Goal: Task Accomplishment & Management: Complete application form

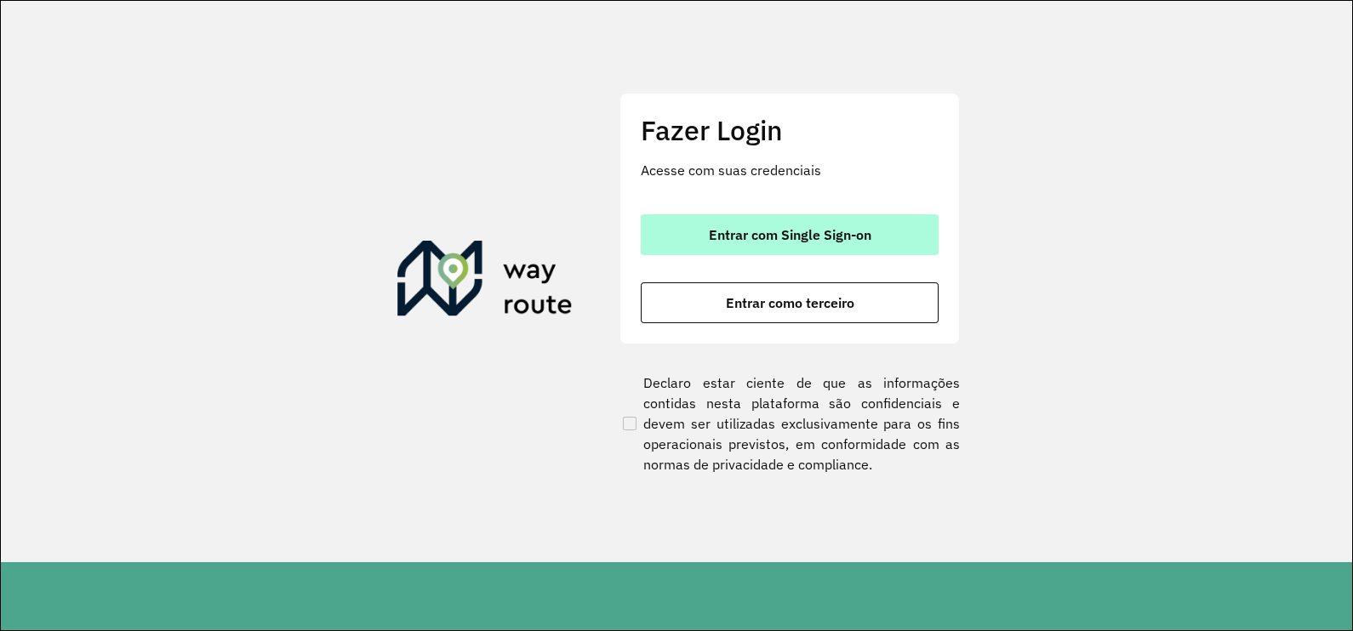
click at [861, 217] on button "Entrar com Single Sign-on" at bounding box center [790, 234] width 298 height 41
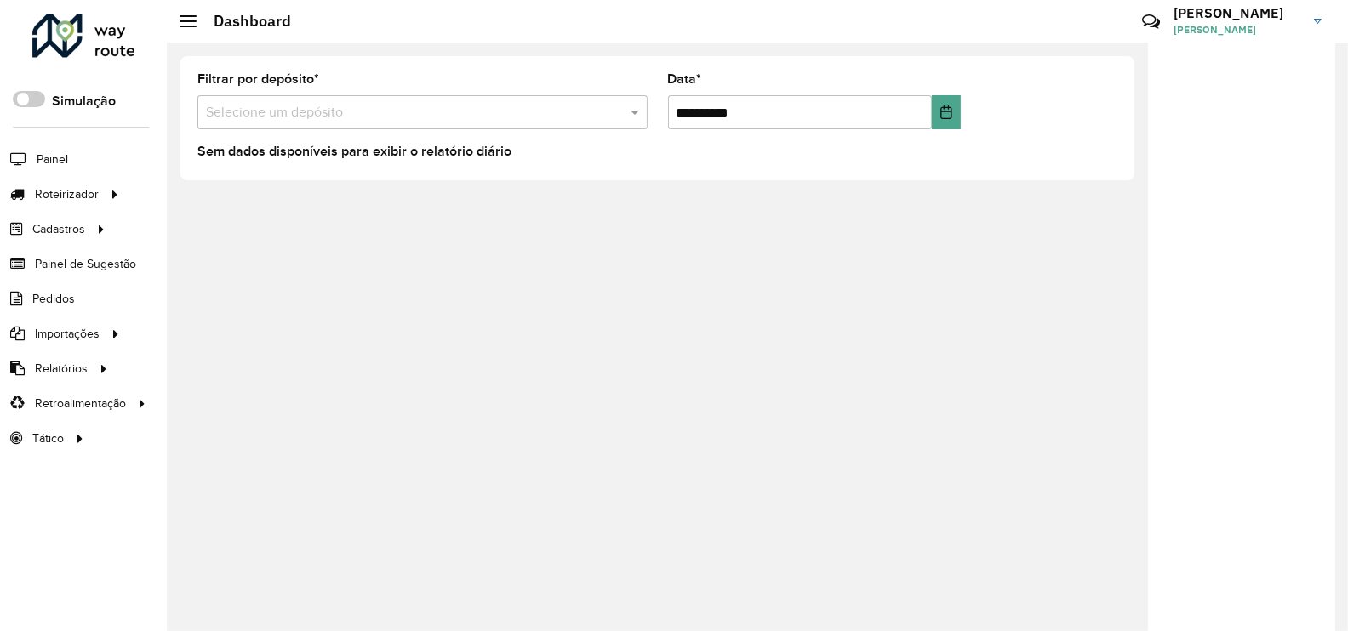
click at [861, 217] on div "**********" at bounding box center [757, 337] width 1181 height 589
click at [364, 242] on div "**********" at bounding box center [757, 337] width 1181 height 589
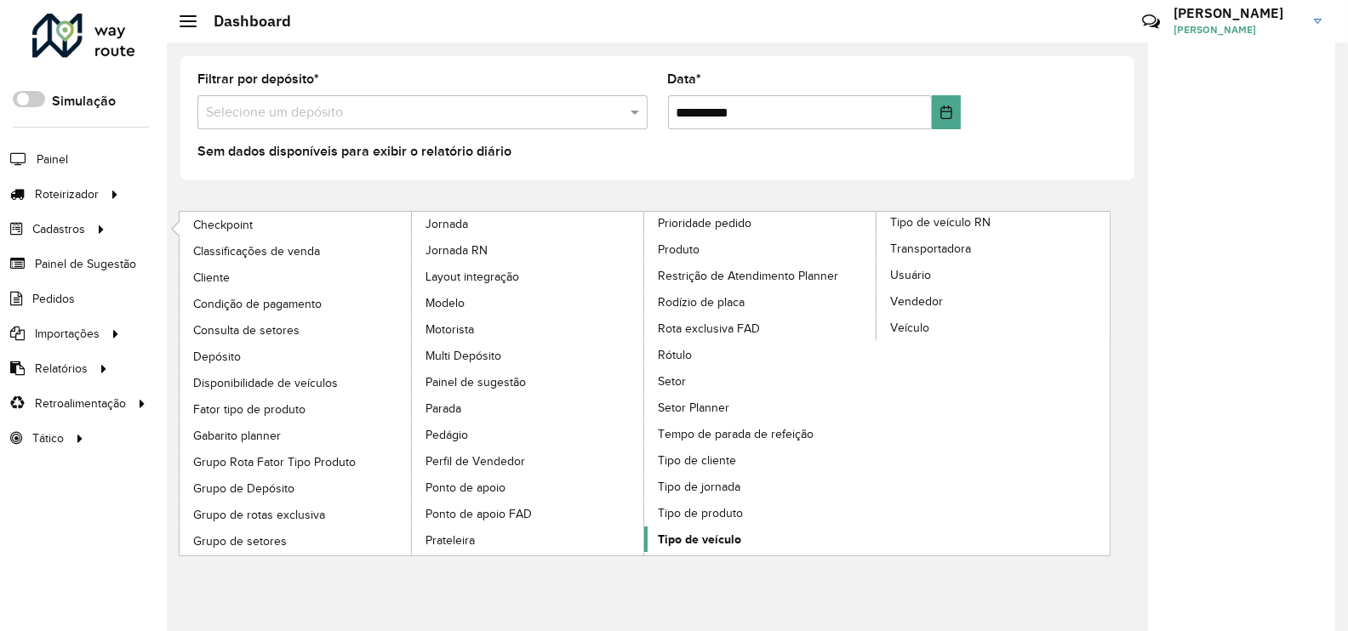
click at [696, 532] on span "Tipo de veículo" at bounding box center [699, 540] width 83 height 18
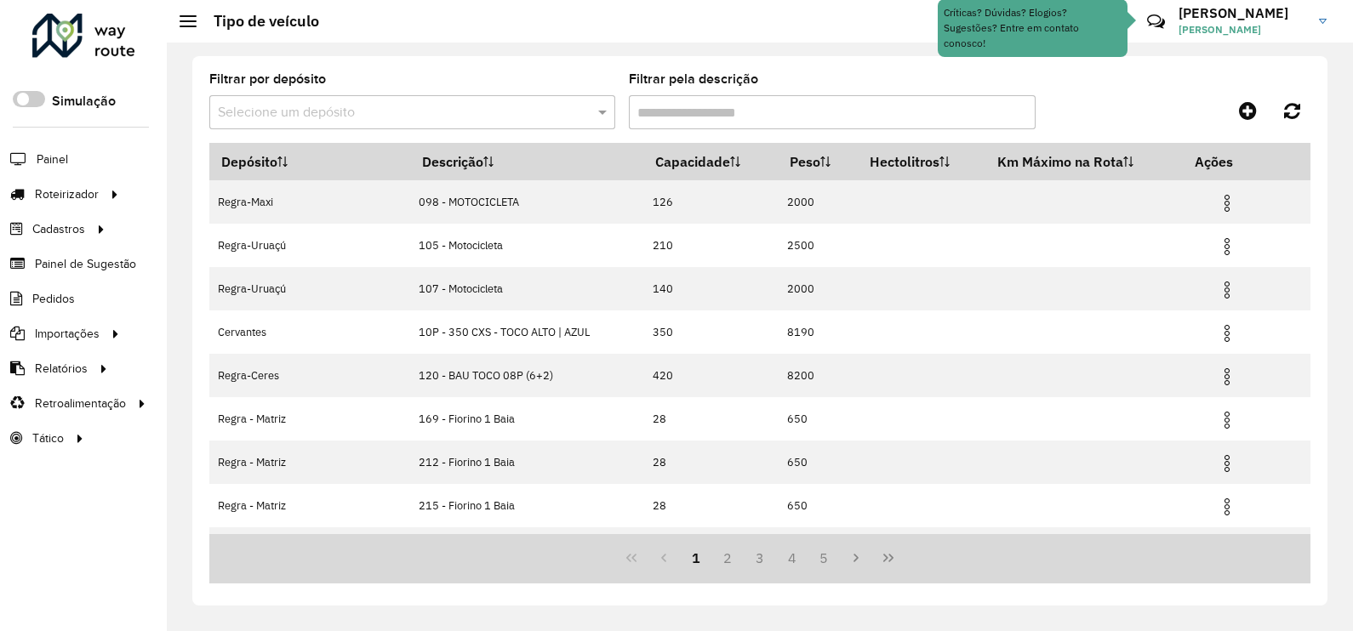
click at [463, 112] on input "text" at bounding box center [395, 113] width 355 height 20
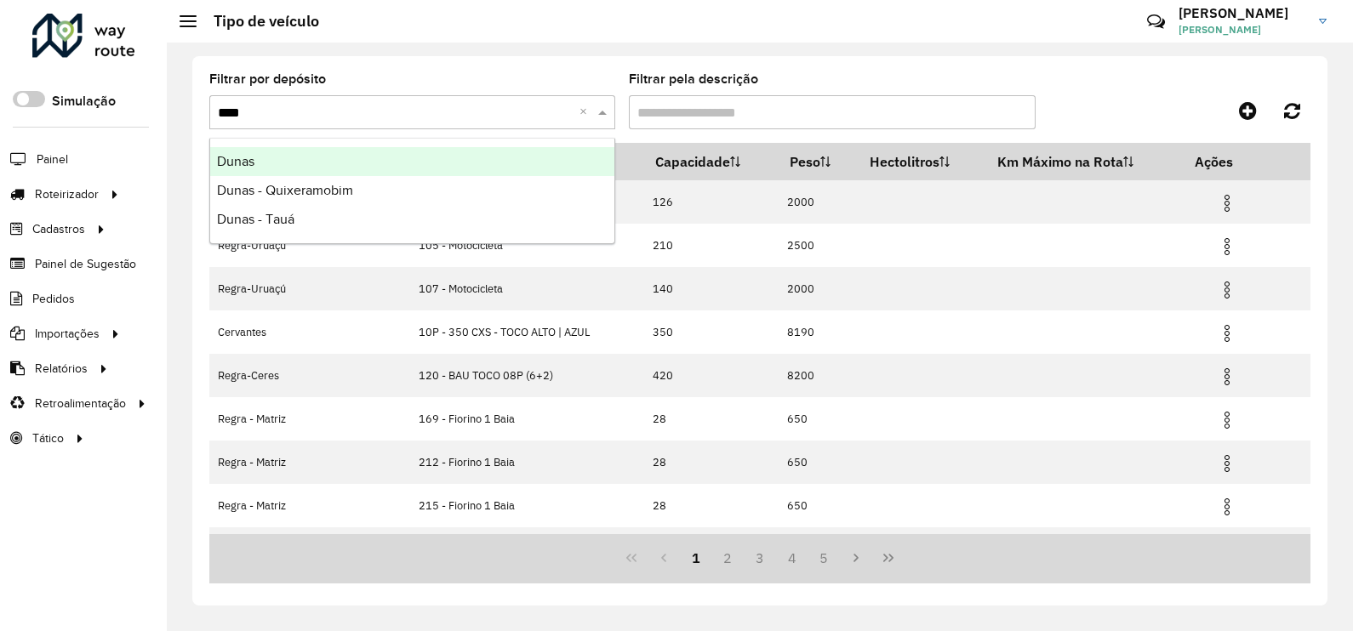
type input "*****"
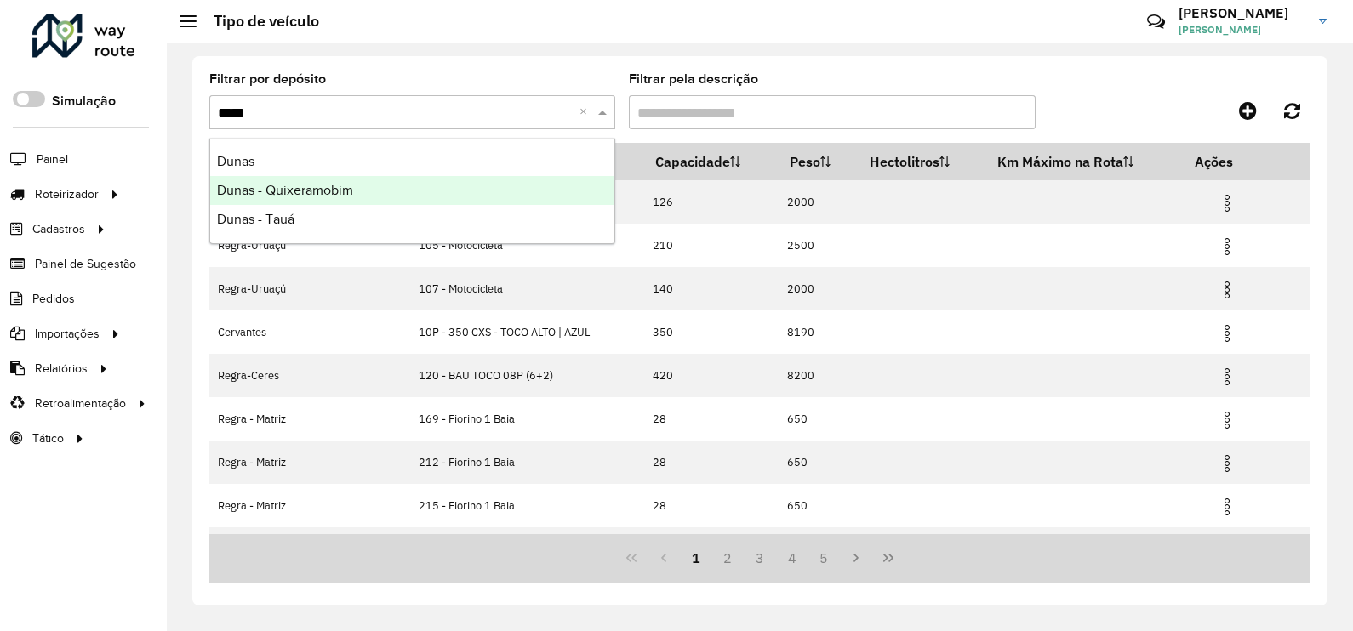
click at [363, 197] on div "Dunas - Quixeramobim" at bounding box center [412, 190] width 404 height 29
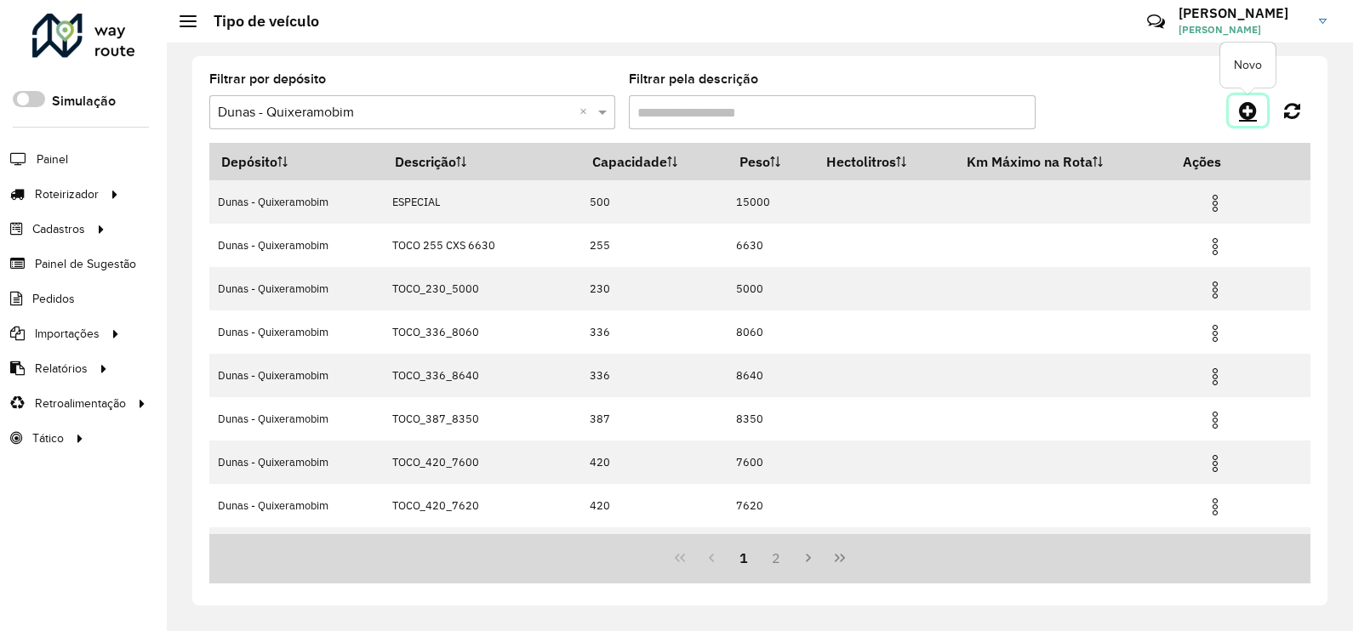
click at [1249, 112] on icon at bounding box center [1248, 110] width 18 height 20
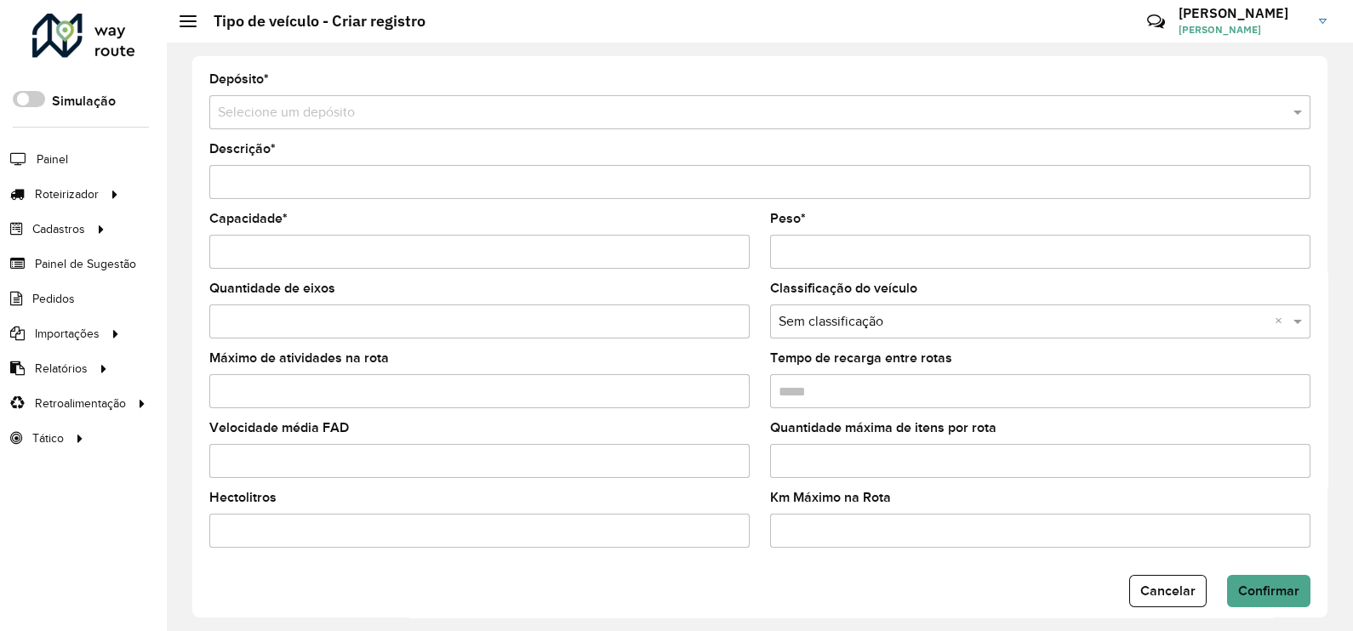
click at [1152, 596] on span "Cancelar" at bounding box center [1167, 591] width 55 height 14
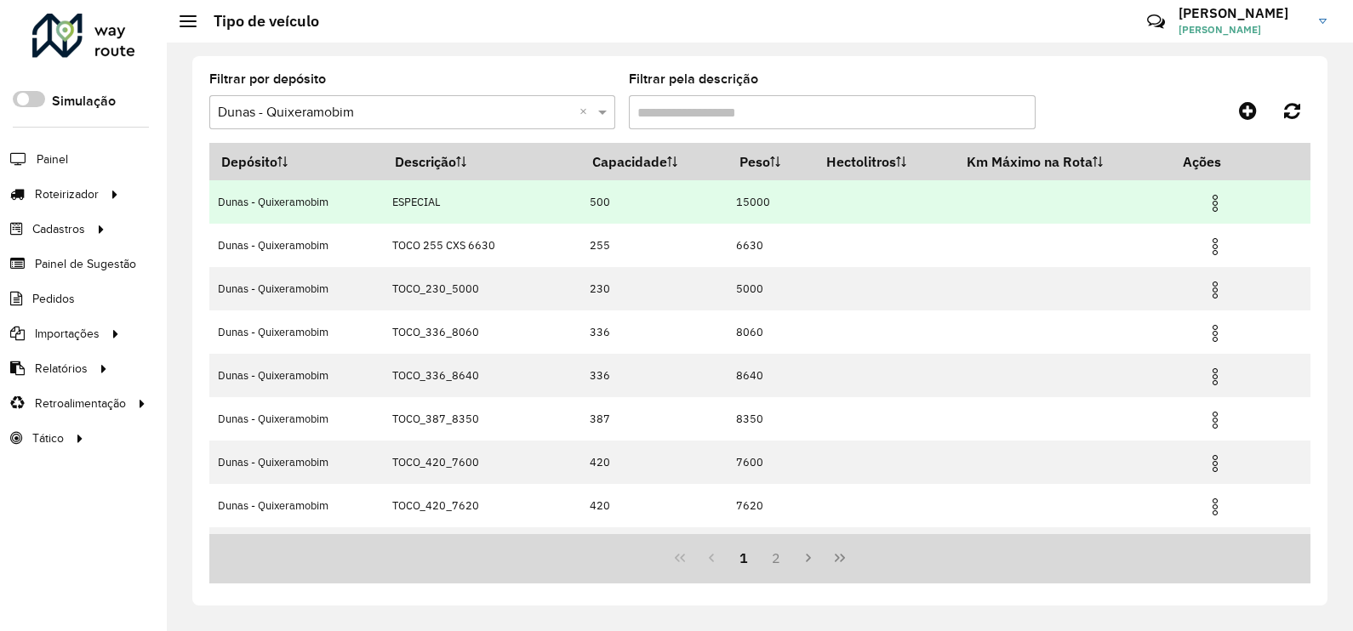
click at [1208, 197] on img at bounding box center [1215, 203] width 20 height 20
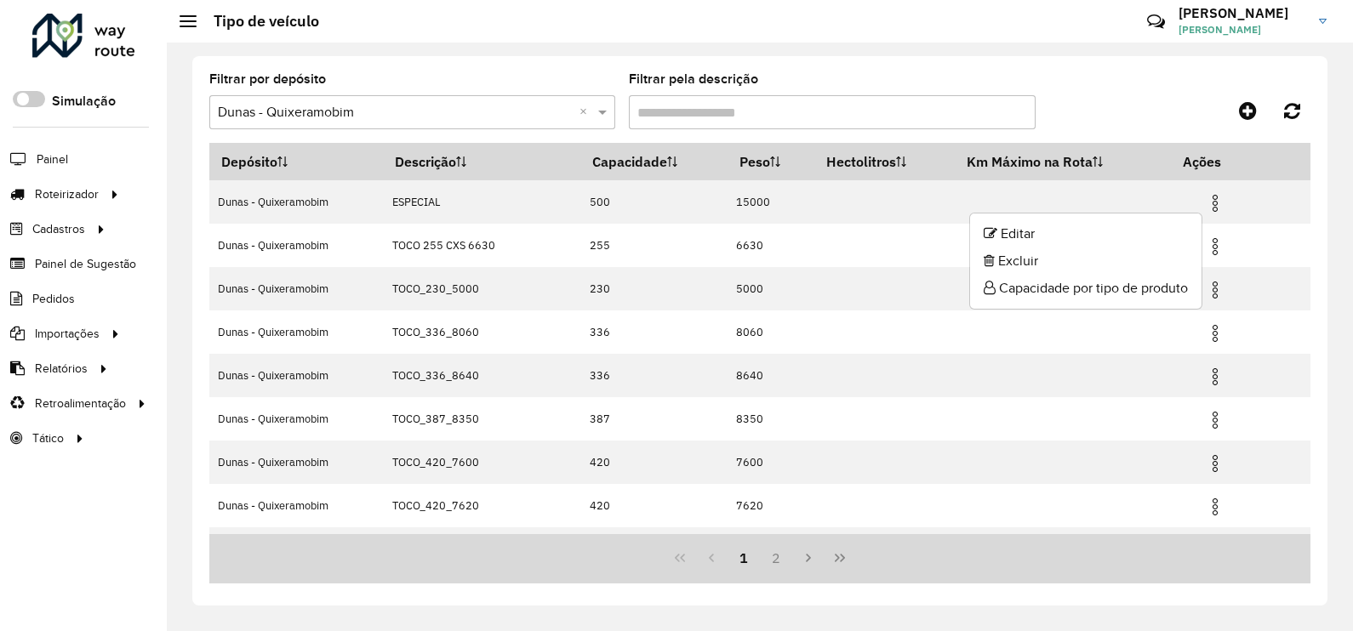
drag, startPoint x: 1106, startPoint y: 108, endPoint x: 1184, endPoint y: 101, distance: 77.7
click at [1108, 108] on div at bounding box center [1174, 110] width 276 height 31
click at [1244, 110] on icon at bounding box center [1248, 110] width 18 height 20
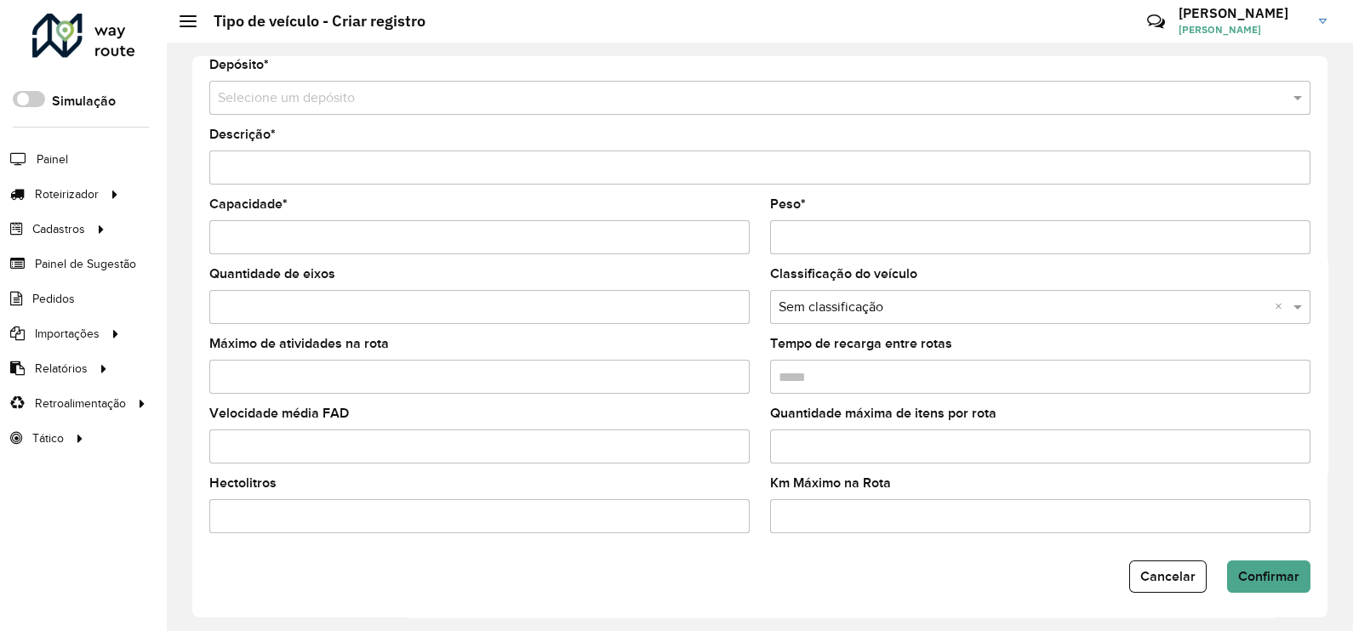
scroll to position [20, 0]
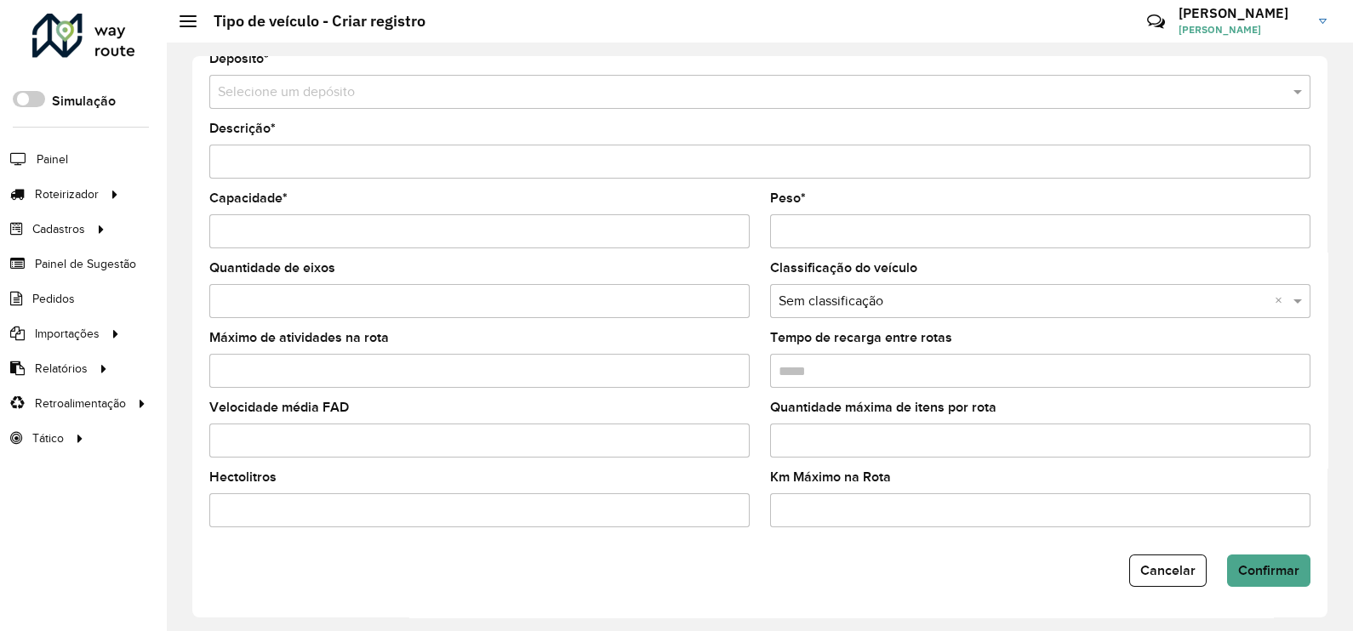
click at [374, 234] on input "Capacidade *" at bounding box center [479, 231] width 540 height 34
type input "***"
click at [1174, 578] on span "Cancelar" at bounding box center [1167, 570] width 55 height 14
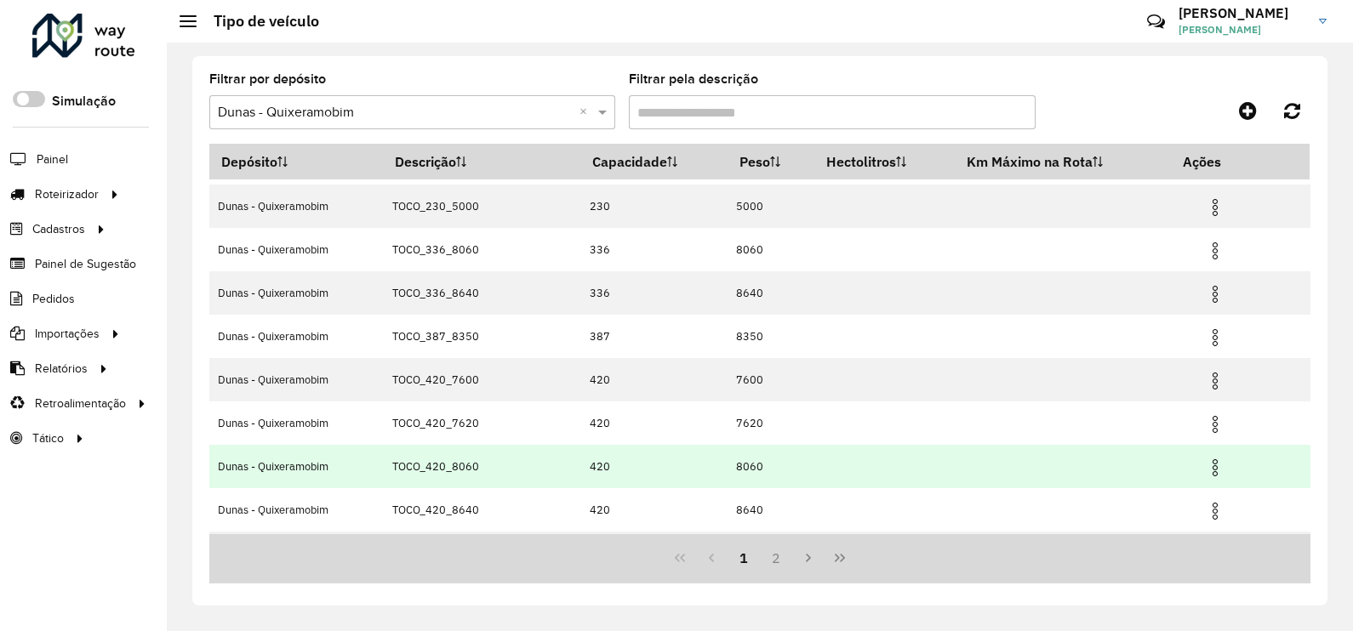
scroll to position [165, 0]
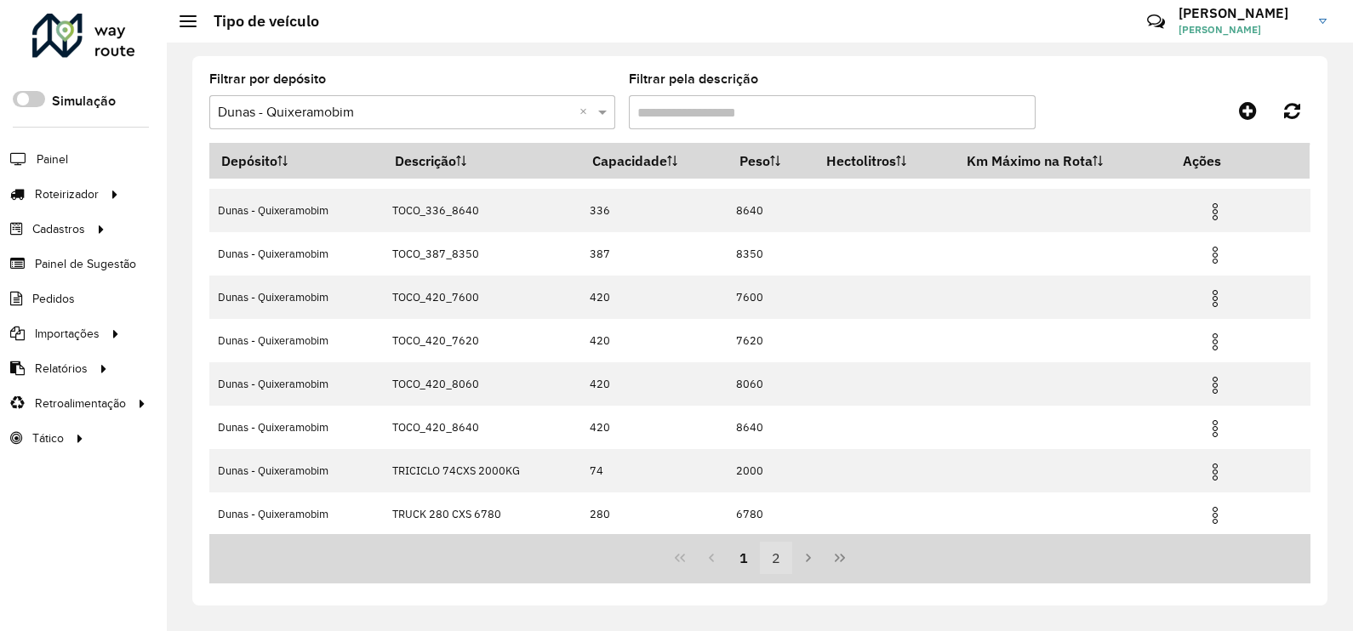
click at [779, 560] on button "2" at bounding box center [776, 558] width 32 height 32
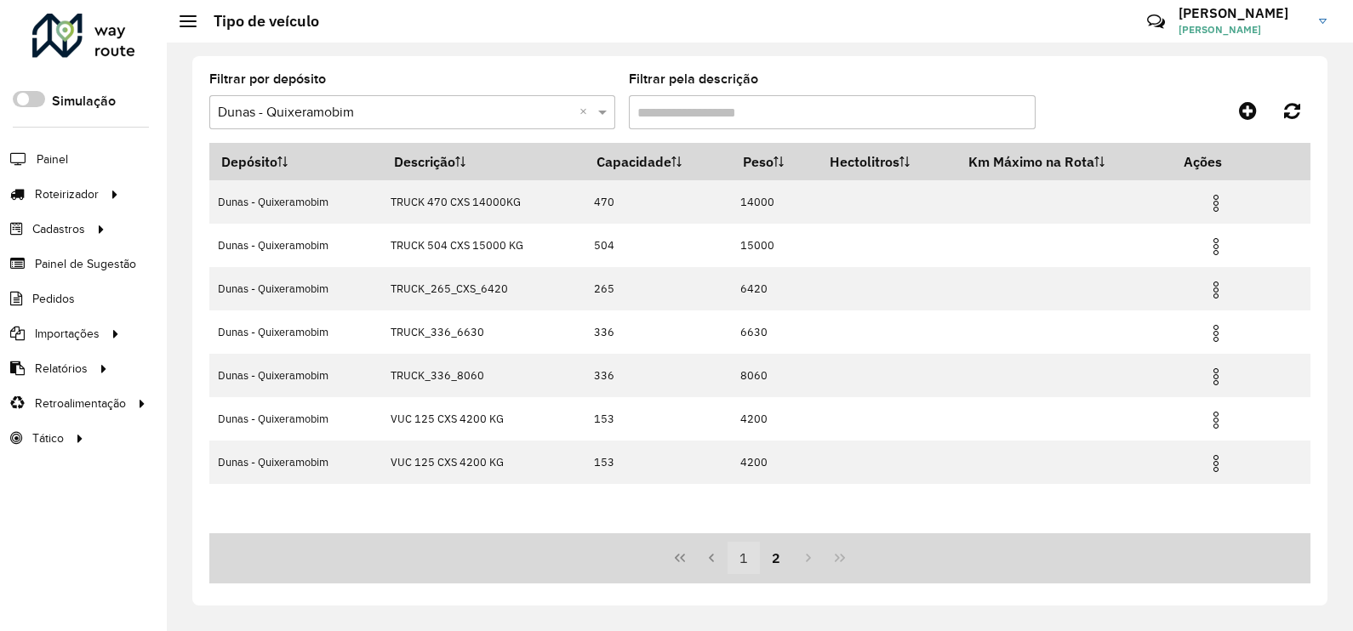
click at [739, 554] on button "1" at bounding box center [744, 558] width 32 height 32
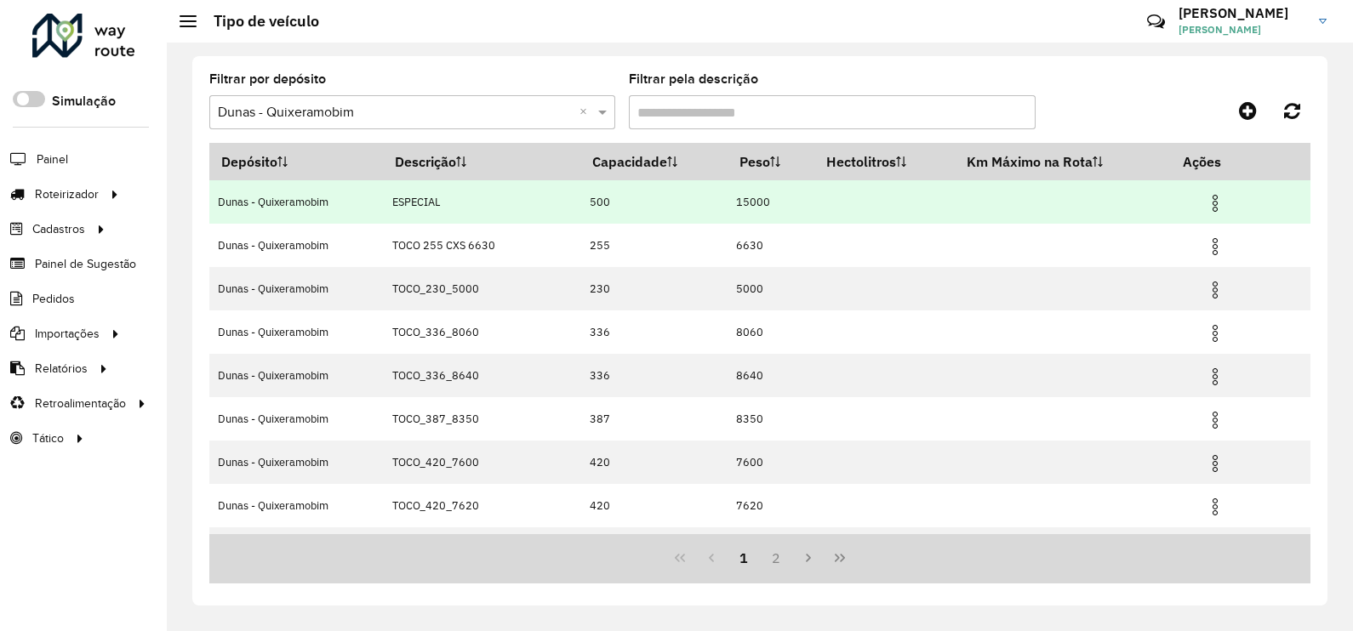
drag, startPoint x: 608, startPoint y: 193, endPoint x: 579, endPoint y: 200, distance: 30.5
click at [580, 200] on td "500" at bounding box center [653, 201] width 147 height 43
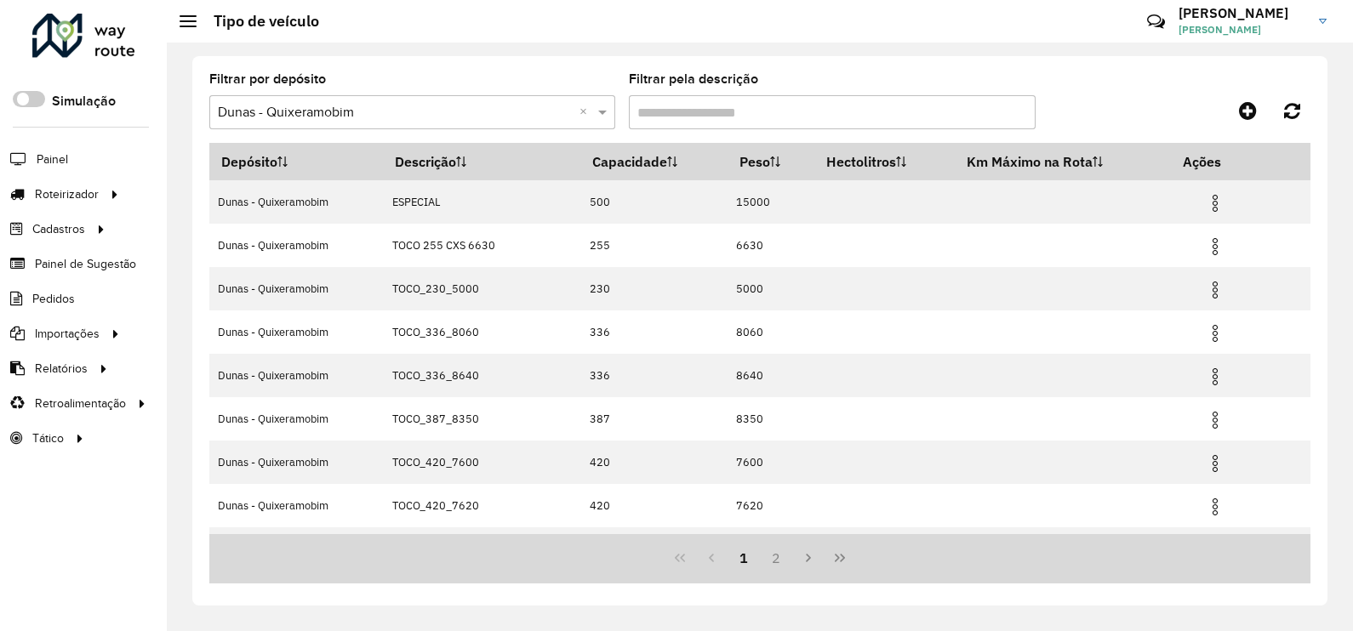
click at [1121, 111] on div at bounding box center [1174, 110] width 276 height 31
click at [1256, 110] on icon at bounding box center [1248, 110] width 18 height 20
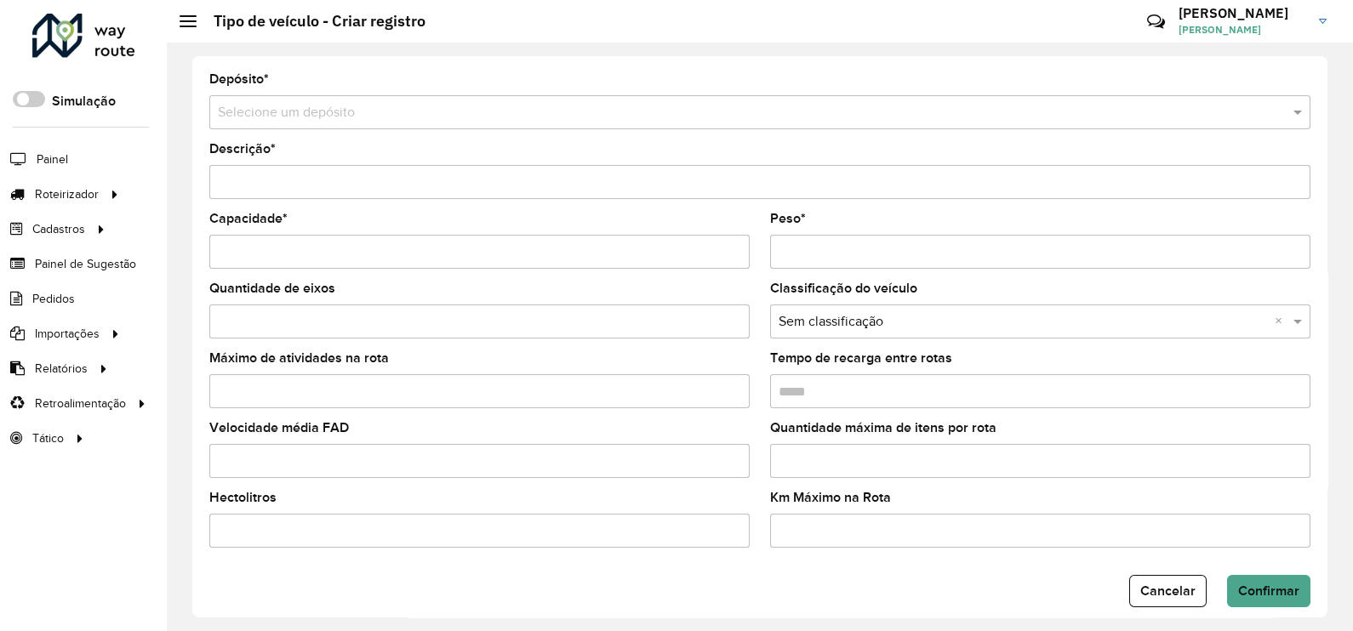
click at [845, 267] on input "Peso *" at bounding box center [1040, 252] width 540 height 34
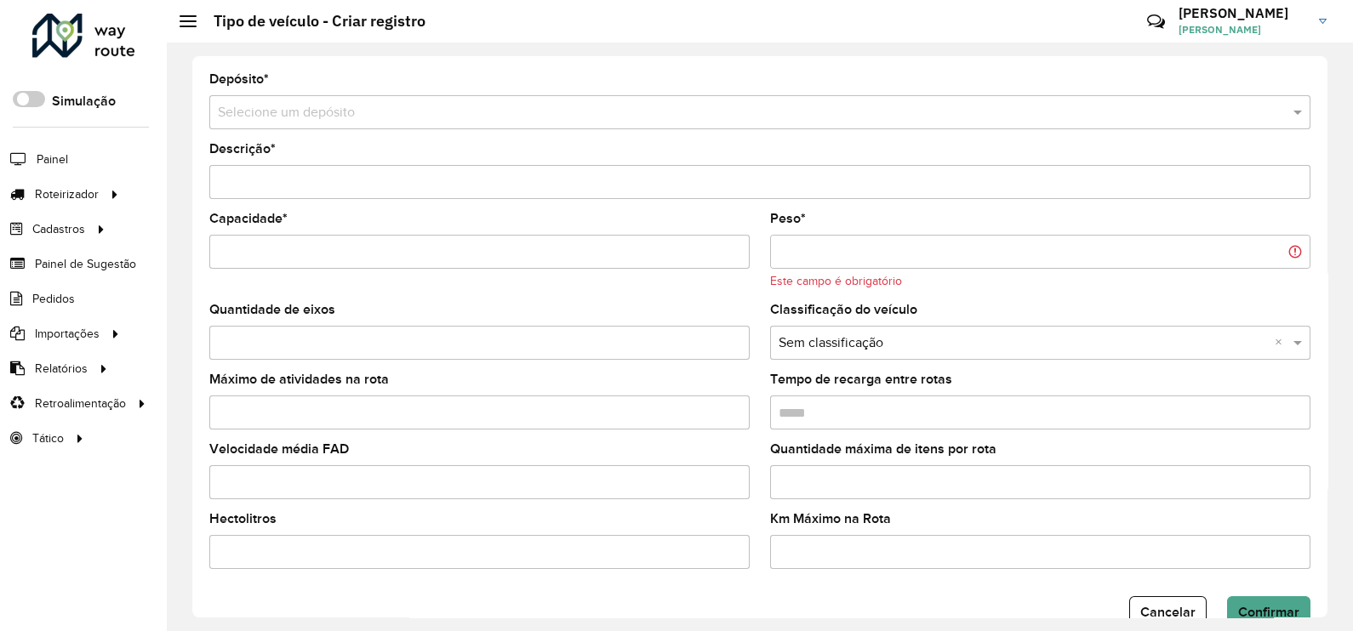
click at [1289, 251] on input "Peso *" at bounding box center [1040, 252] width 540 height 34
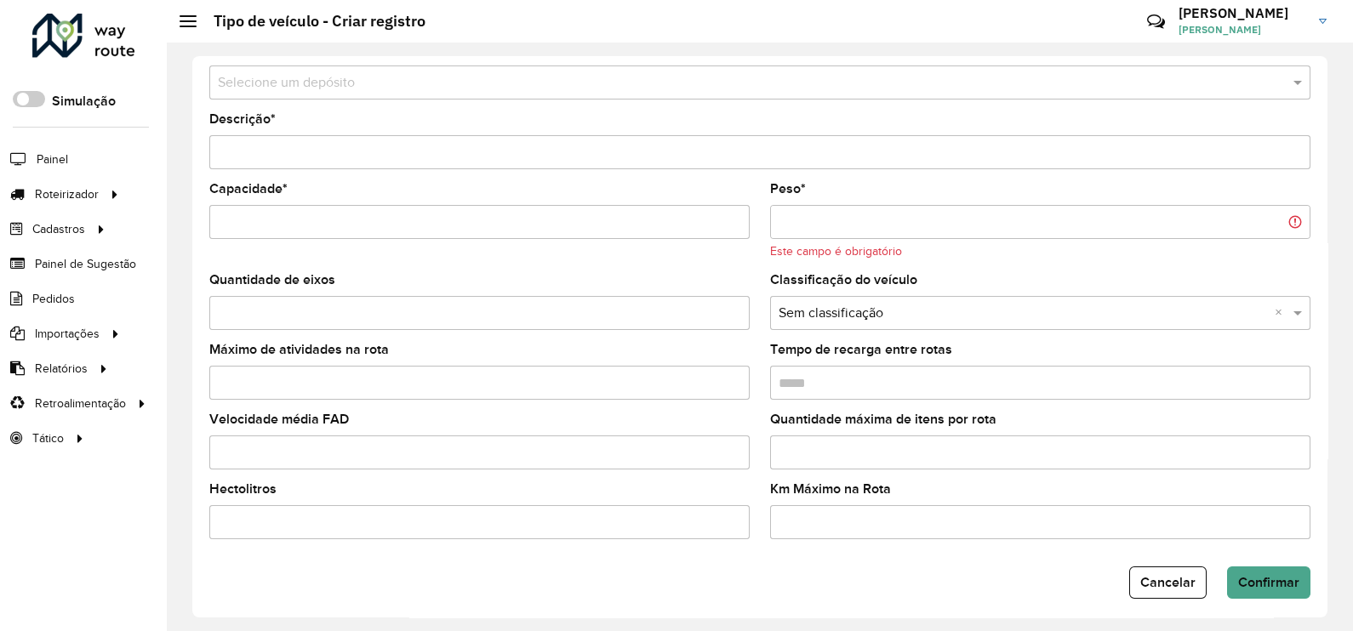
scroll to position [42, 0]
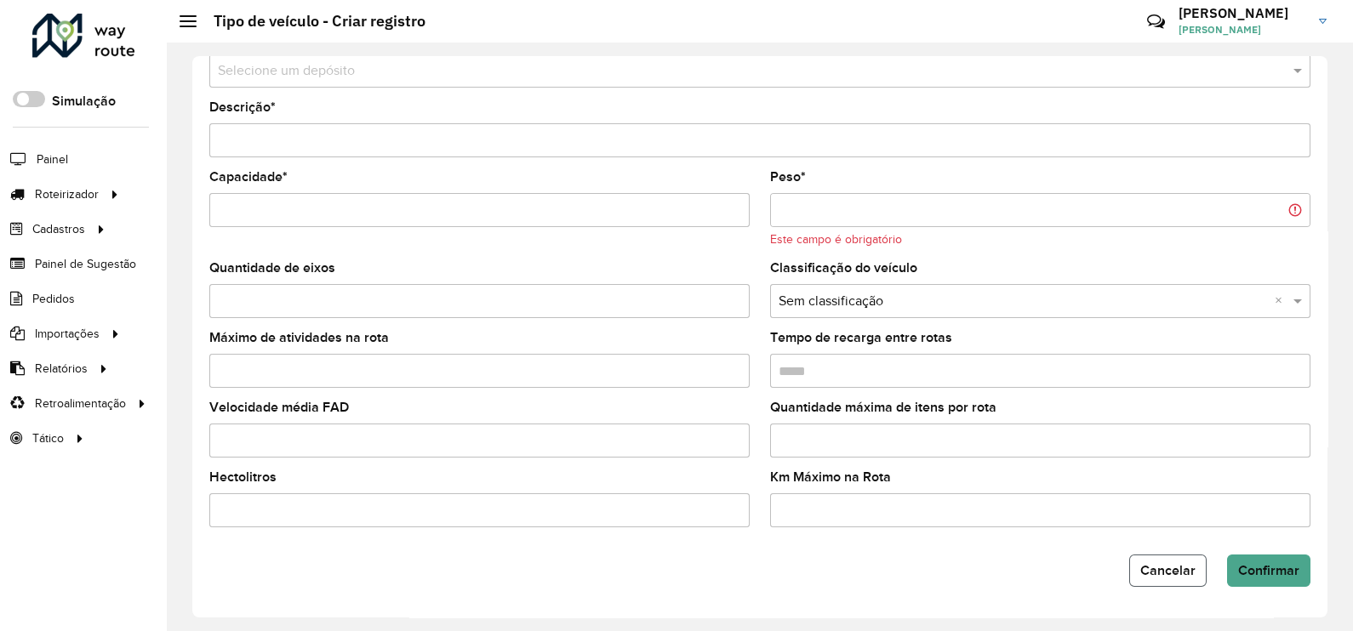
click at [1164, 569] on span "Cancelar" at bounding box center [1167, 570] width 55 height 14
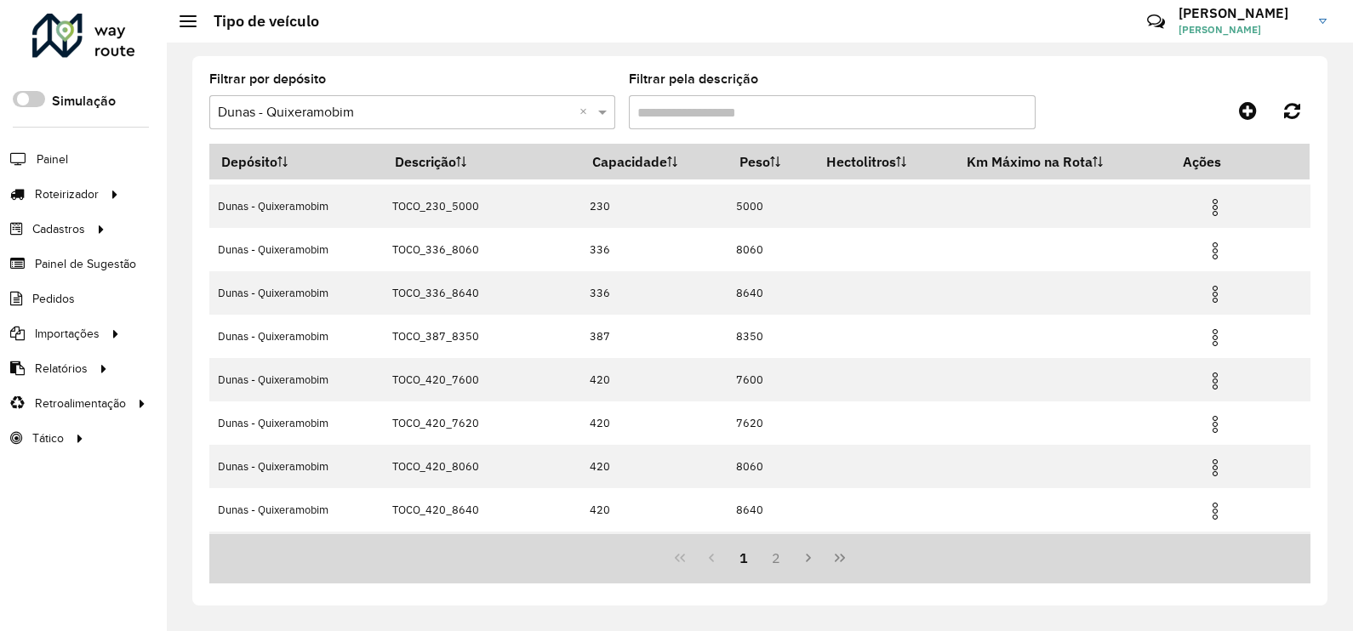
scroll to position [165, 0]
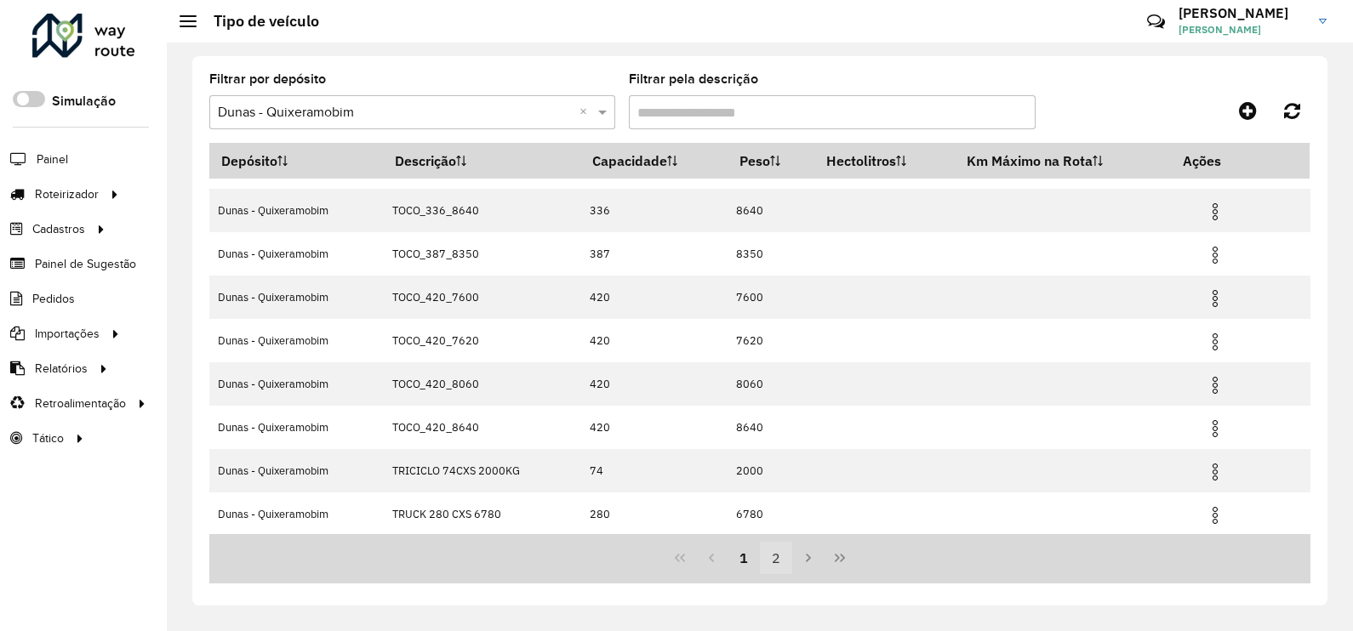
click at [778, 556] on button "2" at bounding box center [776, 558] width 32 height 32
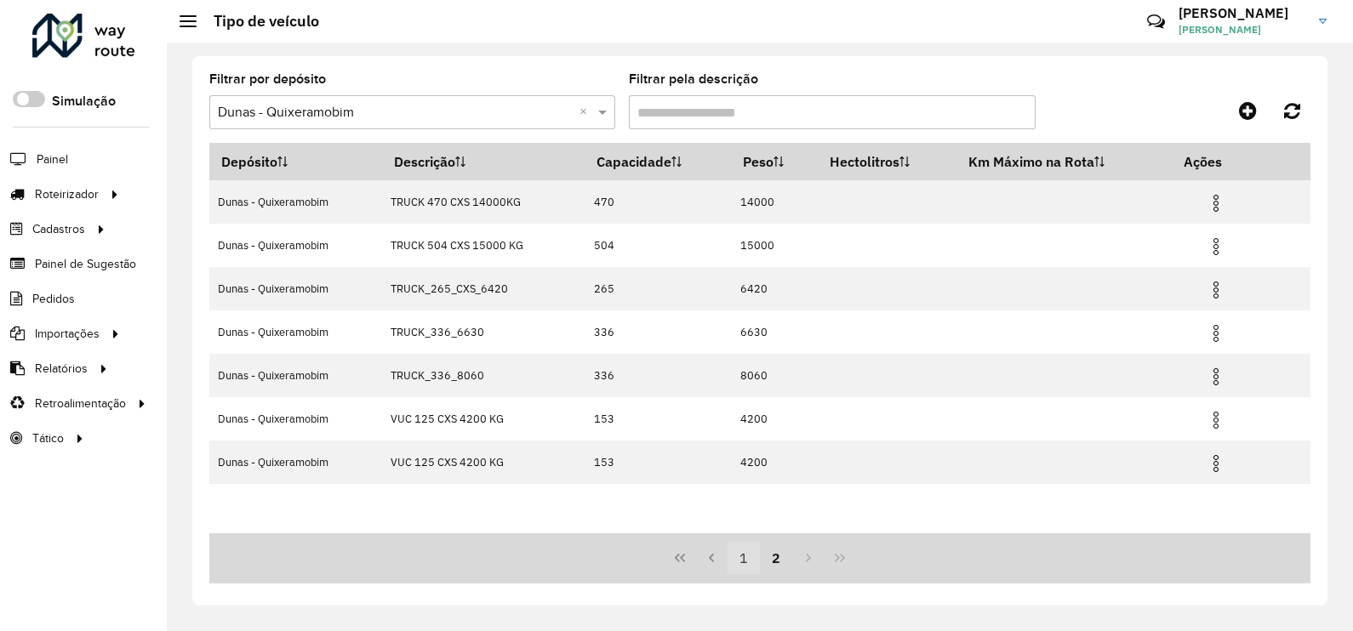
click at [741, 558] on button "1" at bounding box center [744, 558] width 32 height 32
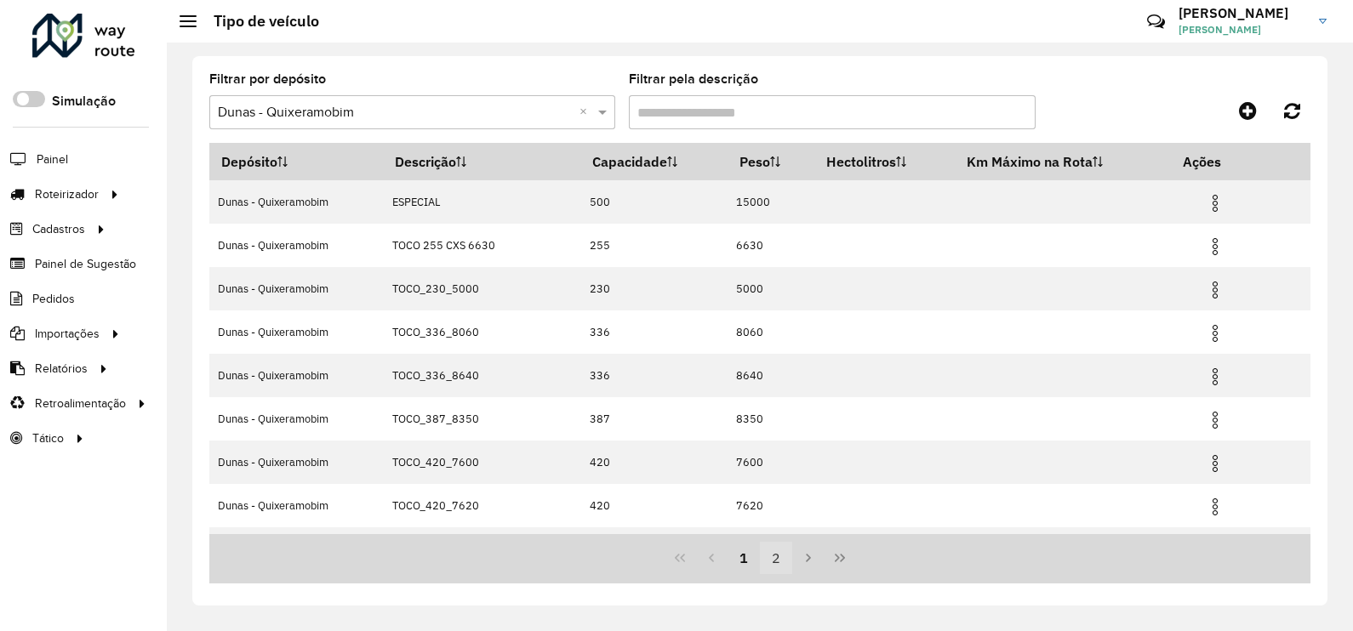
click at [771, 554] on button "2" at bounding box center [776, 558] width 32 height 32
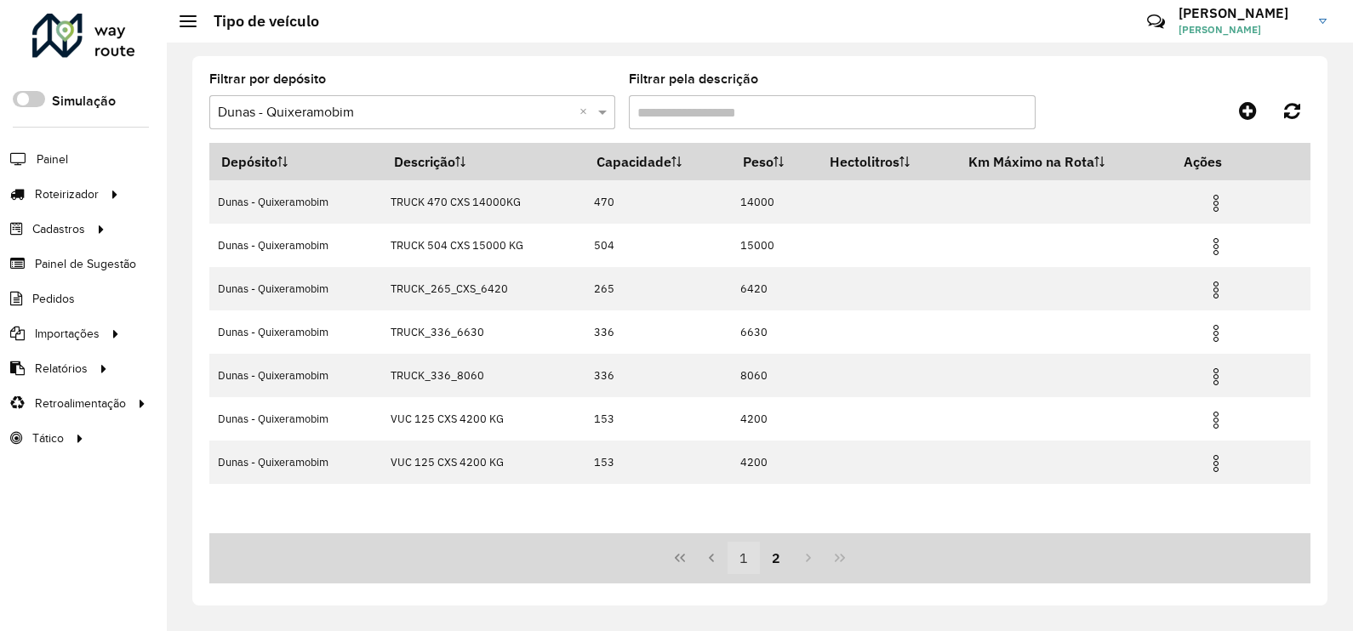
click at [748, 553] on button "1" at bounding box center [744, 558] width 32 height 32
